Goal: Transaction & Acquisition: Subscribe to service/newsletter

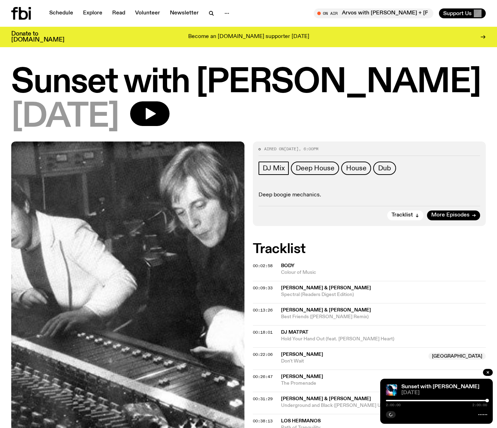
click at [316, 124] on div "[DATE]" at bounding box center [248, 117] width 474 height 32
click at [451, 215] on span "More Episodes" at bounding box center [450, 214] width 38 height 5
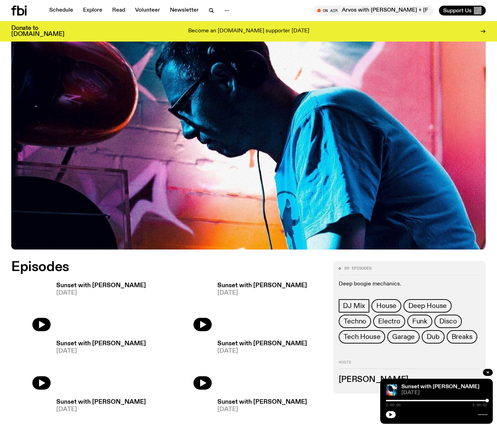
scroll to position [114, 0]
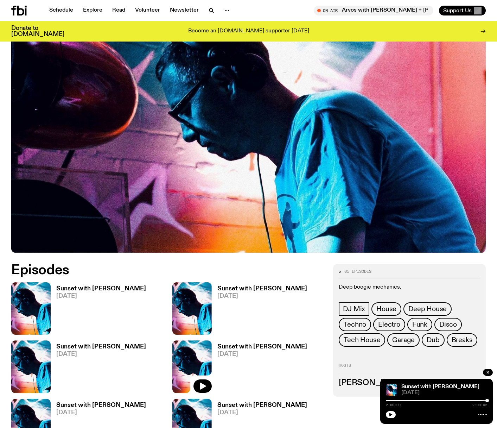
click at [77, 288] on h3 "Sunset with [PERSON_NAME]" at bounding box center [101, 289] width 90 height 6
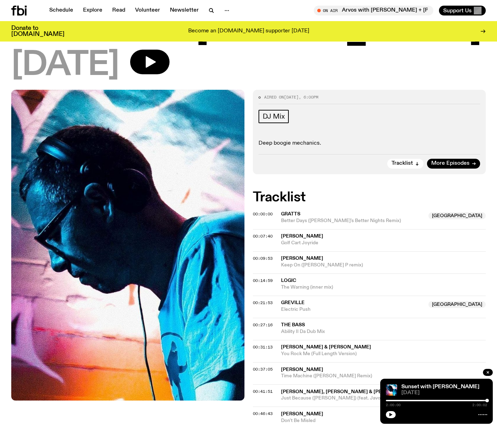
scroll to position [44, 0]
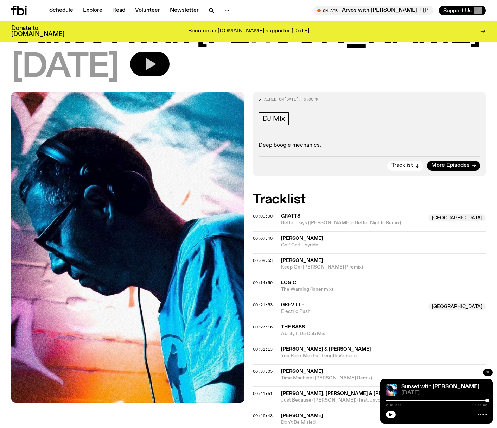
click at [170, 59] on button "button" at bounding box center [149, 64] width 39 height 25
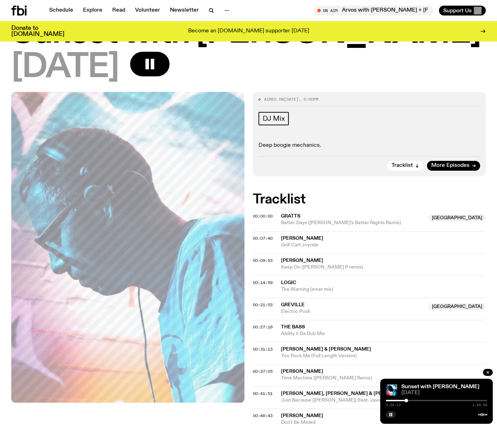
scroll to position [0, 0]
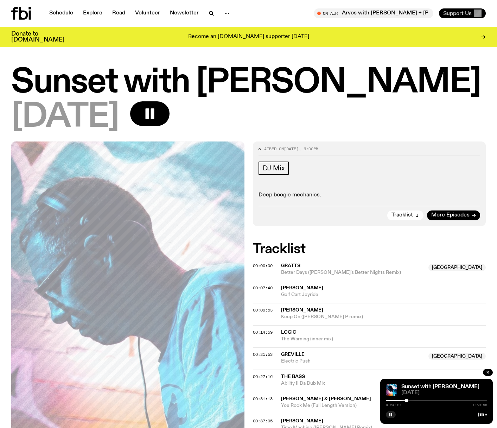
click at [453, 14] on span "Support Us" at bounding box center [457, 13] width 28 height 6
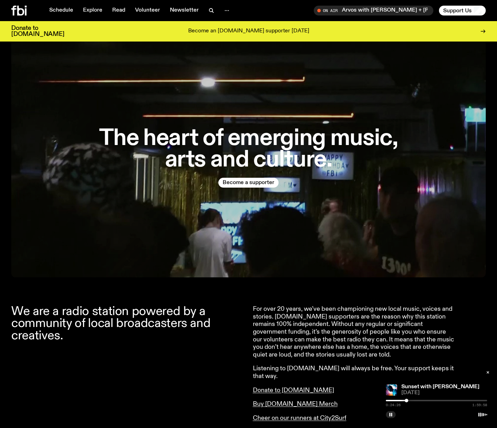
scroll to position [18, 0]
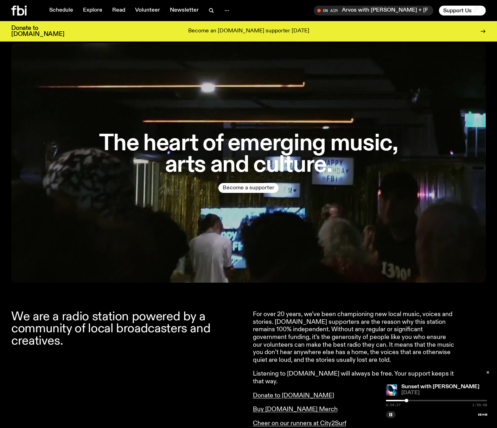
click at [247, 186] on button "Become a supporter" at bounding box center [248, 188] width 60 height 10
